Goal: Transaction & Acquisition: Purchase product/service

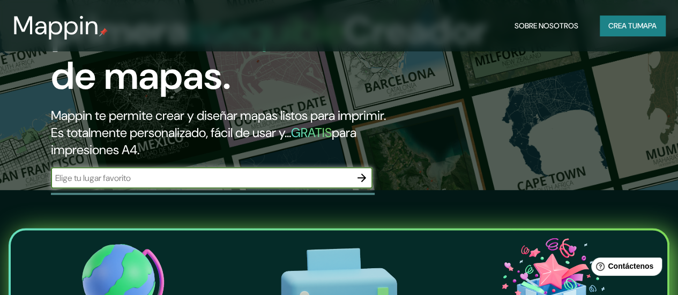
scroll to position [107, 0]
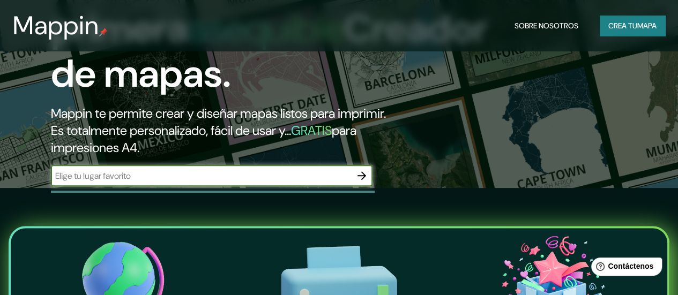
click at [618, 26] on font "Crea tu" at bounding box center [622, 26] width 29 height 10
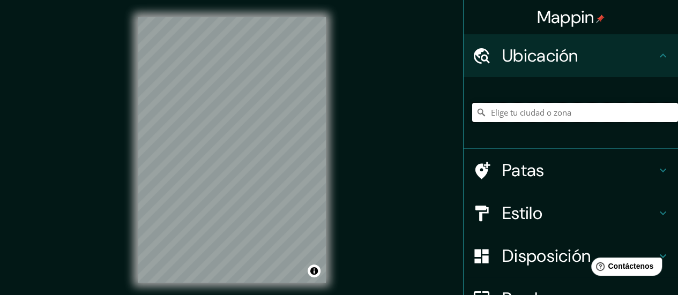
click at [504, 113] on input "Elige tu ciudad o zona" at bounding box center [575, 112] width 206 height 19
click at [552, 111] on input "[GEOGRAPHIC_DATA][PERSON_NAME], 09128 [GEOGRAPHIC_DATA], [GEOGRAPHIC_DATA][PERS…" at bounding box center [575, 112] width 206 height 19
type input "[GEOGRAPHIC_DATA][PERSON_NAME], 09128 [GEOGRAPHIC_DATA], [GEOGRAPHIC_DATA][PERS…"
click at [665, 111] on icon "Claro" at bounding box center [669, 112] width 9 height 9
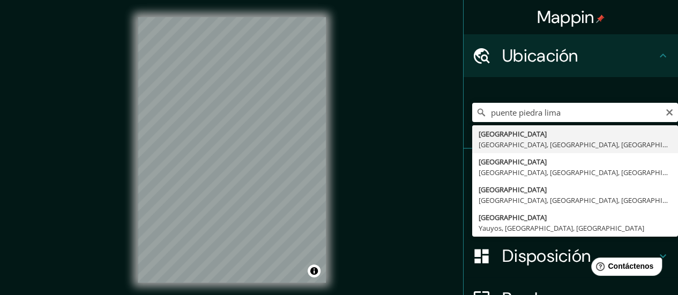
type input "[GEOGRAPHIC_DATA], [GEOGRAPHIC_DATA], [GEOGRAPHIC_DATA], [GEOGRAPHIC_DATA]"
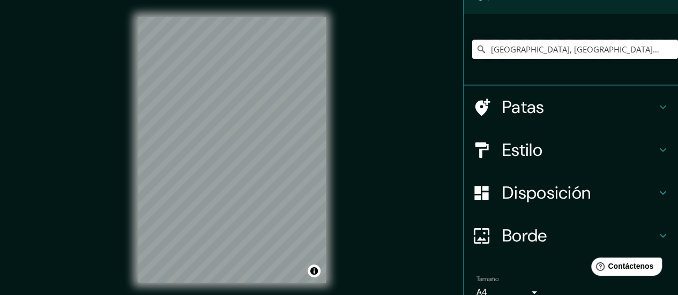
scroll to position [61, 0]
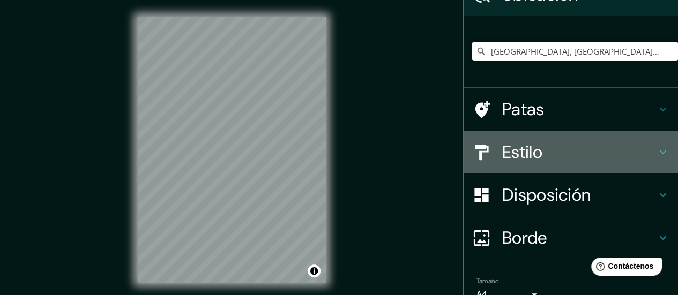
click at [642, 154] on h4 "Estilo" at bounding box center [579, 152] width 154 height 21
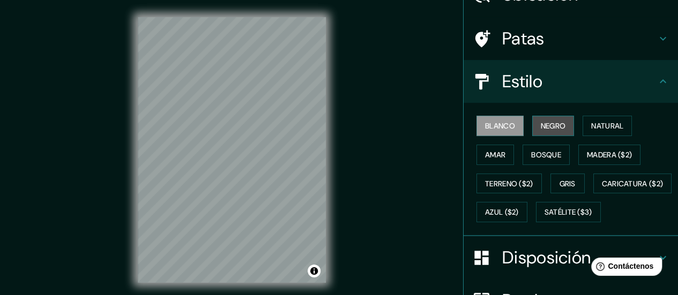
click at [545, 127] on font "Negro" at bounding box center [553, 126] width 25 height 10
click at [506, 125] on font "Blanco" at bounding box center [500, 126] width 30 height 10
click at [494, 146] on button "Amar" at bounding box center [496, 155] width 38 height 20
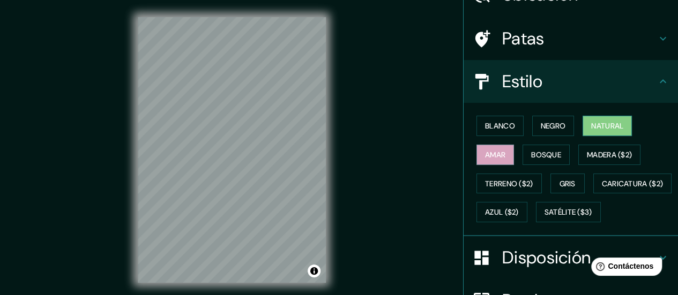
click at [603, 123] on font "Natural" at bounding box center [607, 126] width 32 height 10
click at [540, 150] on font "Bosque" at bounding box center [546, 155] width 30 height 10
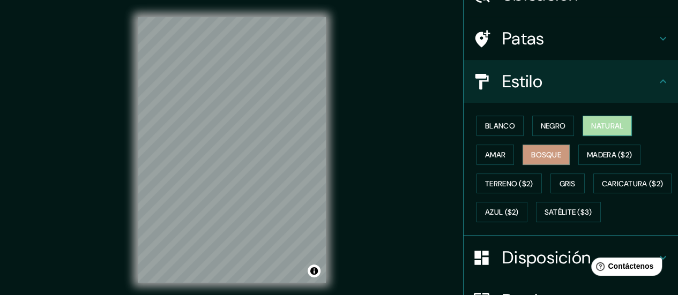
click at [593, 123] on font "Natural" at bounding box center [607, 126] width 32 height 10
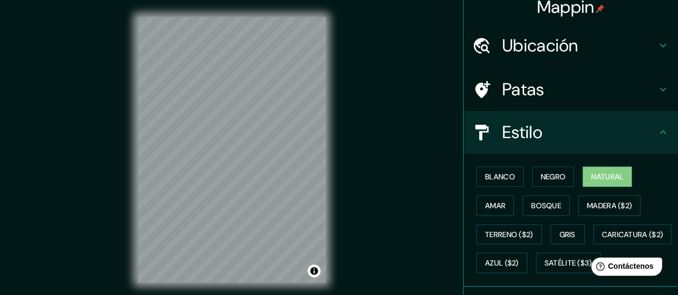
scroll to position [0, 0]
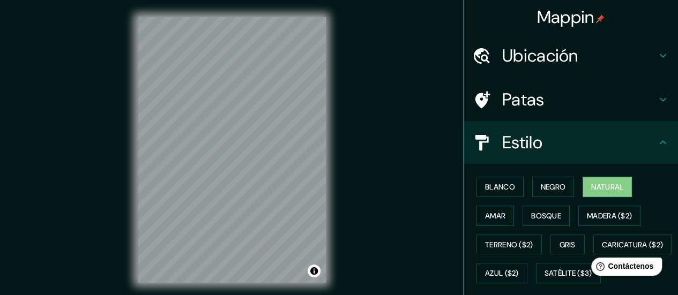
click at [572, 101] on h4 "Patas" at bounding box center [579, 99] width 154 height 21
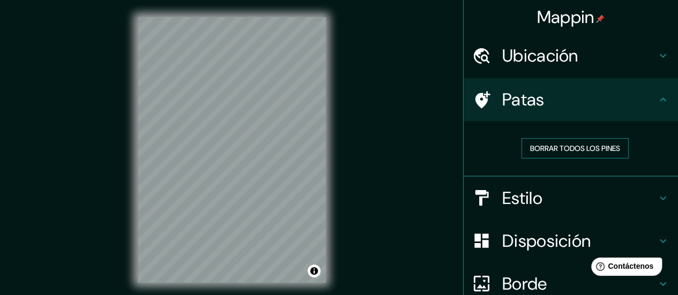
click at [566, 147] on font "Borrar todos los pines" at bounding box center [575, 149] width 90 height 10
click at [603, 103] on h4 "Patas" at bounding box center [579, 99] width 154 height 21
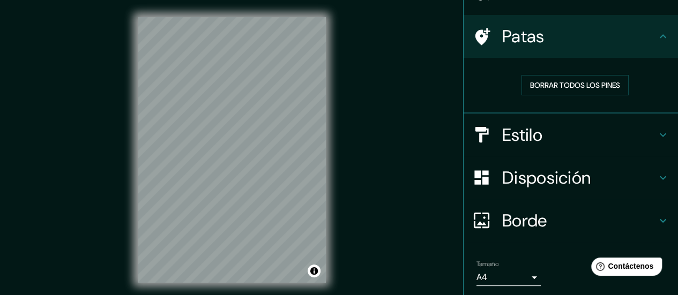
scroll to position [99, 0]
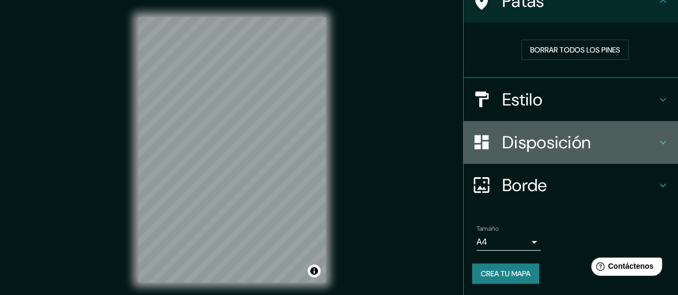
click at [549, 132] on font "Disposición" at bounding box center [546, 142] width 88 height 23
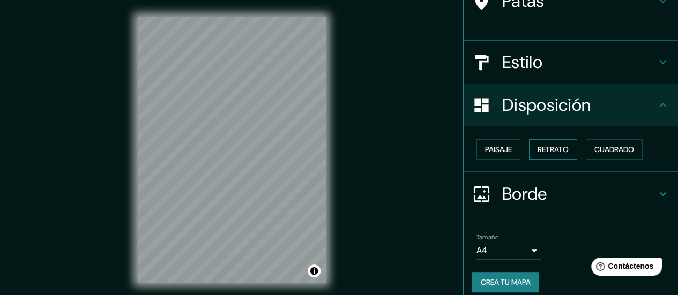
scroll to position [90, 0]
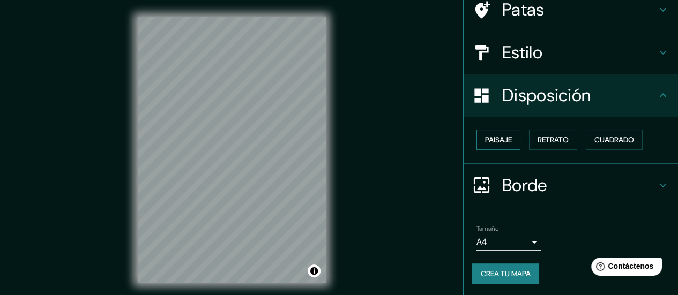
click at [491, 142] on font "Paisaje" at bounding box center [498, 140] width 27 height 10
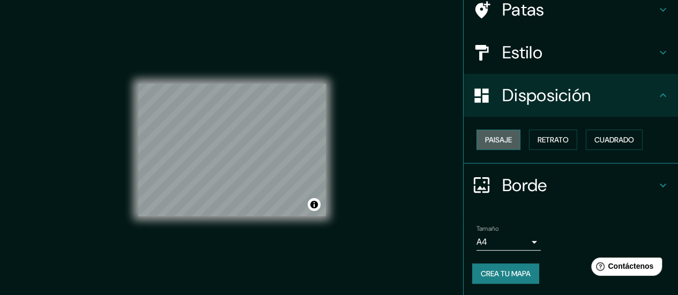
click at [491, 142] on font "Paisaje" at bounding box center [498, 140] width 27 height 10
click at [550, 140] on font "Retrato" at bounding box center [553, 140] width 31 height 10
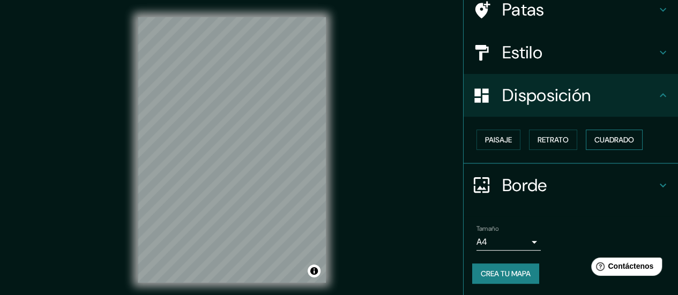
click at [609, 138] on font "Cuadrado" at bounding box center [614, 140] width 40 height 10
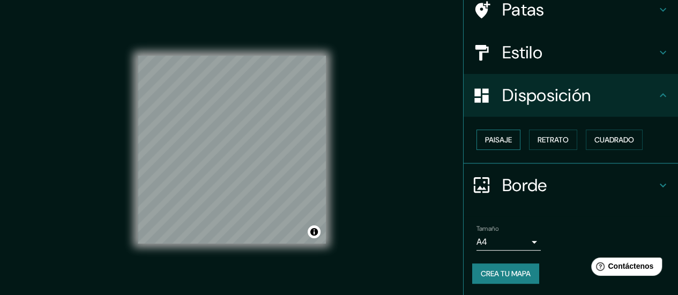
click at [489, 138] on font "Paisaje" at bounding box center [498, 140] width 27 height 10
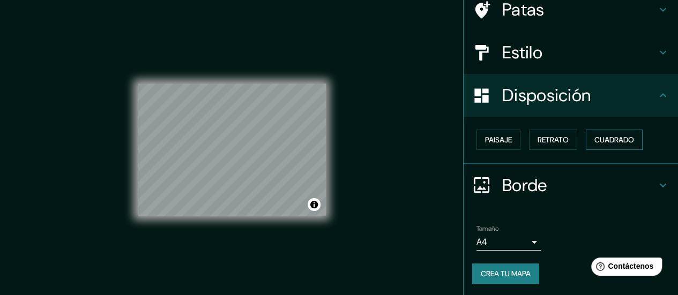
click at [623, 137] on font "Cuadrado" at bounding box center [614, 140] width 40 height 10
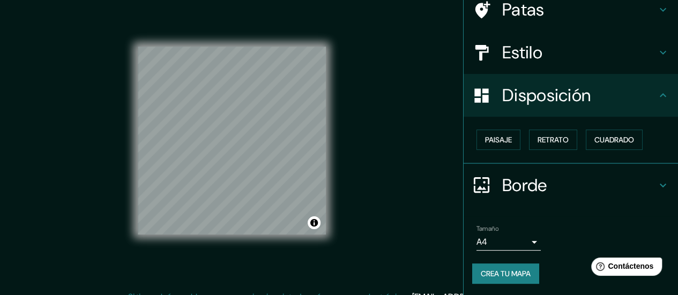
scroll to position [21, 0]
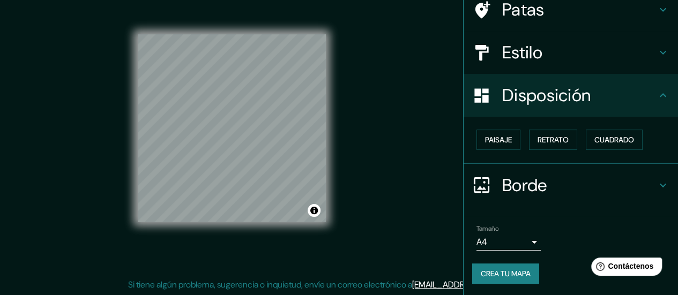
click at [590, 180] on h4 "Borde" at bounding box center [579, 185] width 154 height 21
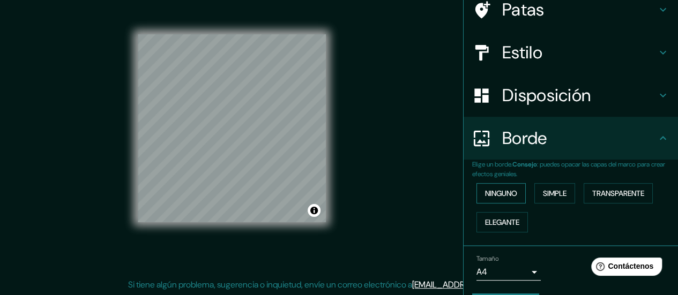
click at [499, 192] on font "Ninguno" at bounding box center [501, 194] width 32 height 10
click at [562, 192] on button "Simple" at bounding box center [554, 193] width 41 height 20
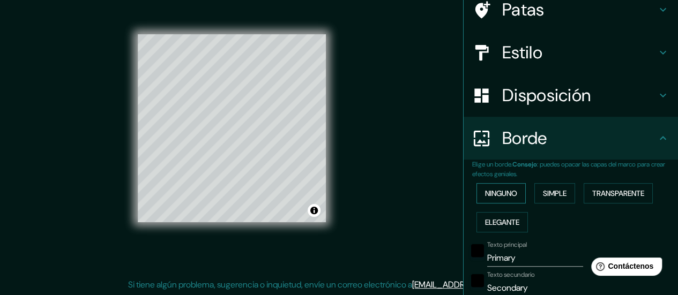
click at [505, 192] on font "Ninguno" at bounding box center [501, 194] width 32 height 10
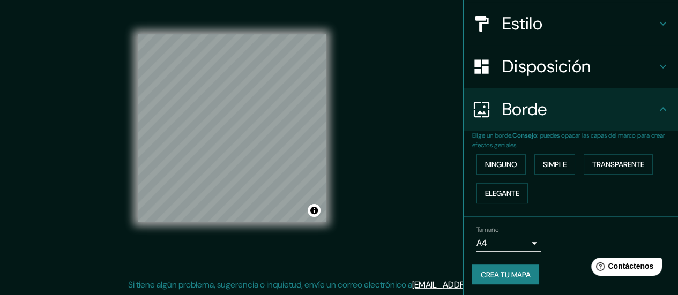
scroll to position [120, 0]
click at [520, 243] on body "Mappin Ubicación [GEOGRAPHIC_DATA], [GEOGRAPHIC_DATA], [GEOGRAPHIC_DATA], [GEOG…" at bounding box center [339, 126] width 678 height 295
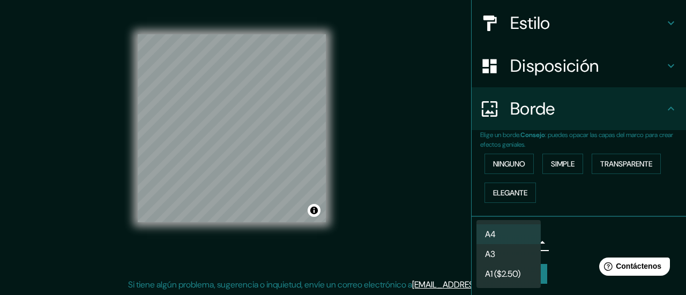
click at [515, 255] on li "A3" at bounding box center [509, 254] width 64 height 20
type input "a4"
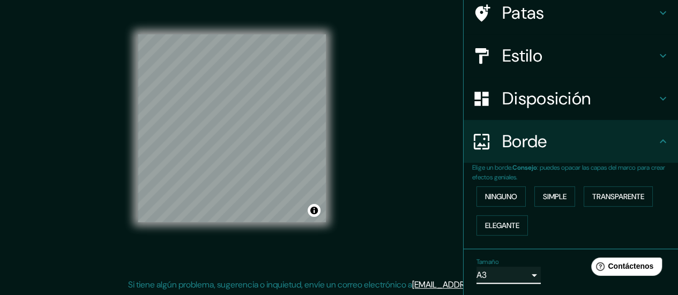
scroll to position [0, 0]
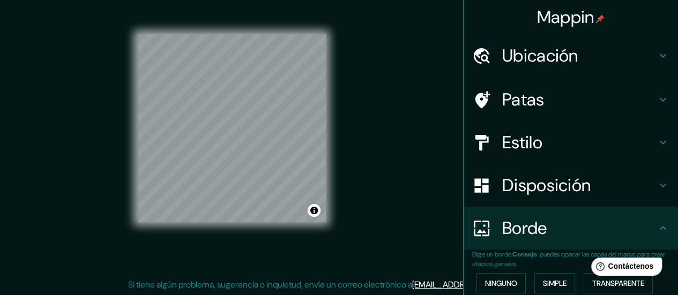
click at [627, 136] on h4 "Estilo" at bounding box center [579, 142] width 154 height 21
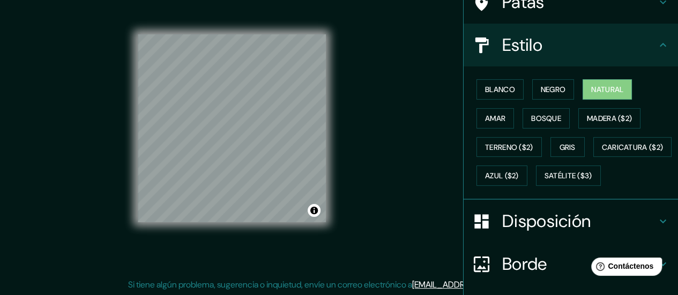
scroll to position [96, 0]
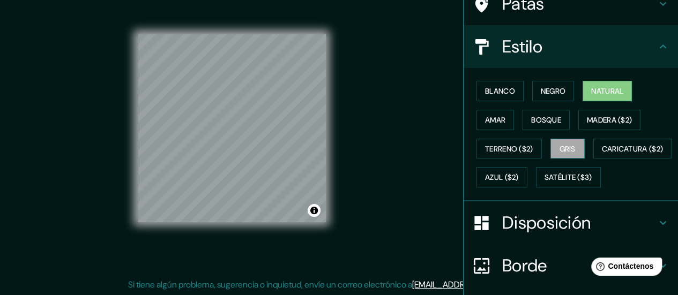
click at [567, 147] on font "Gris" at bounding box center [568, 149] width 16 height 10
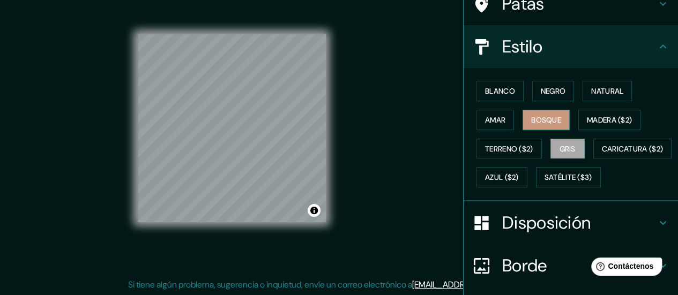
click at [538, 120] on font "Bosque" at bounding box center [546, 120] width 30 height 10
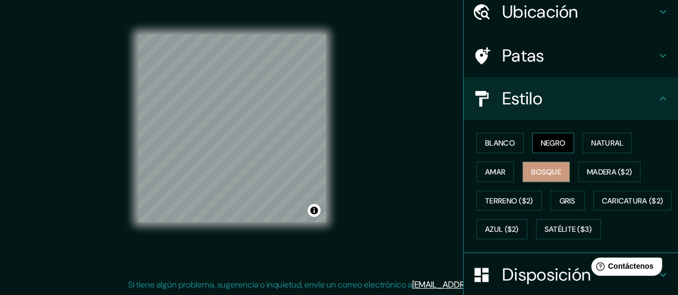
scroll to position [42, 0]
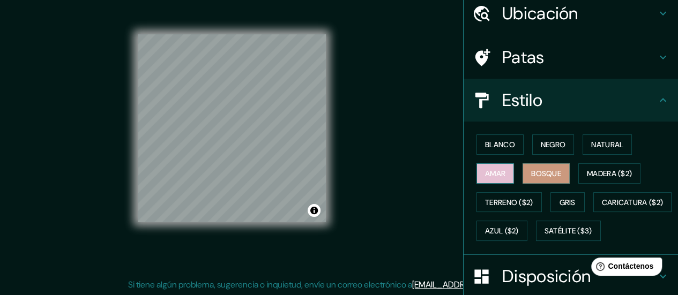
click at [493, 172] on font "Amar" at bounding box center [495, 174] width 20 height 10
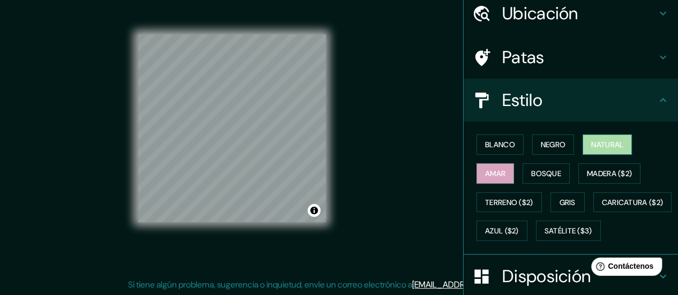
click at [599, 143] on font "Natural" at bounding box center [607, 145] width 32 height 10
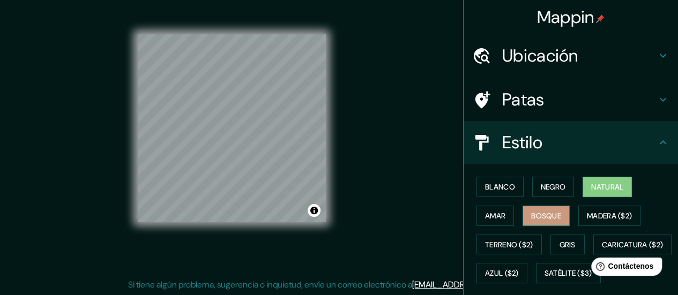
scroll to position [203, 0]
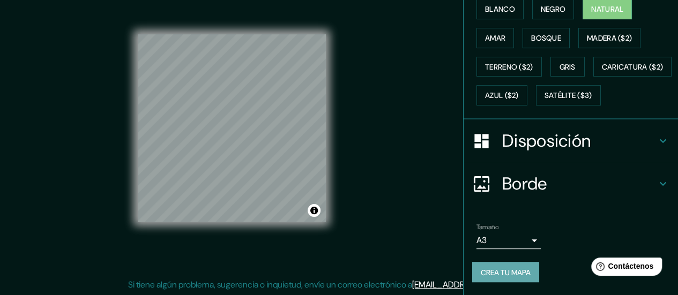
click at [507, 272] on font "Crea tu mapa" at bounding box center [506, 272] width 50 height 10
click at [495, 270] on font "Crea tu mapa" at bounding box center [506, 272] width 50 height 10
click at [497, 274] on div "Crea tu mapa" at bounding box center [570, 272] width 197 height 20
click at [508, 270] on font "Crea tu mapa" at bounding box center [506, 272] width 50 height 10
